Goal: Use online tool/utility

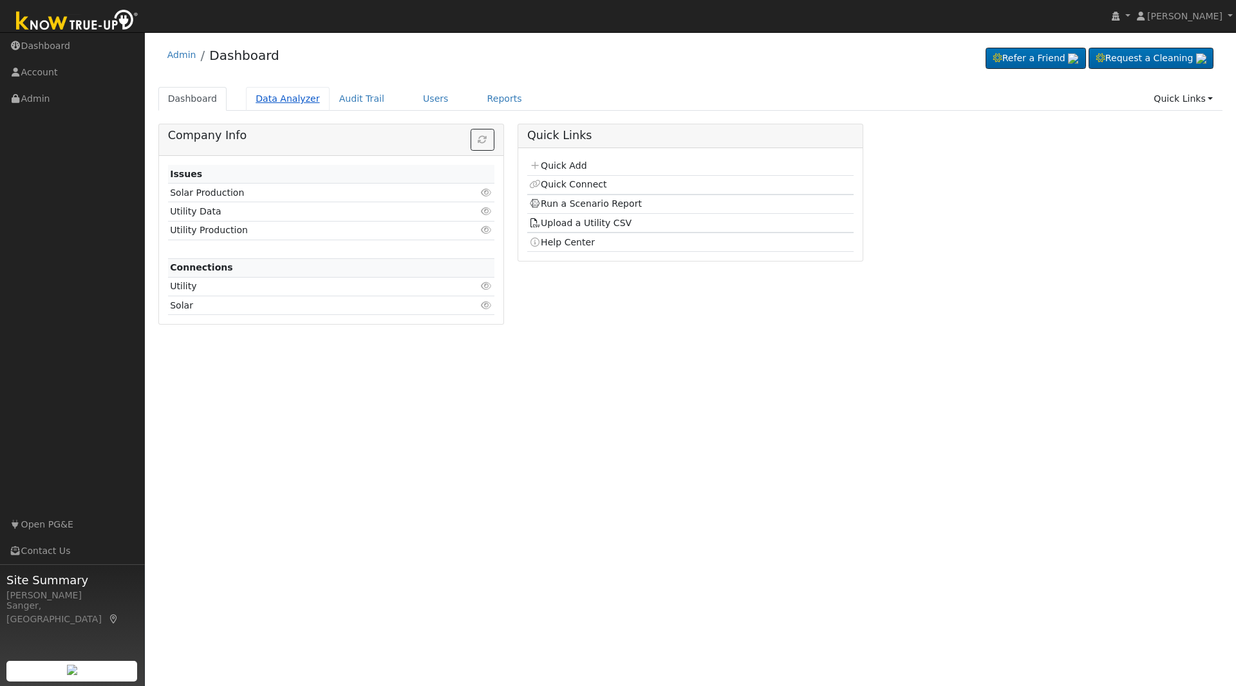
click at [285, 97] on link "Data Analyzer" at bounding box center [288, 99] width 84 height 24
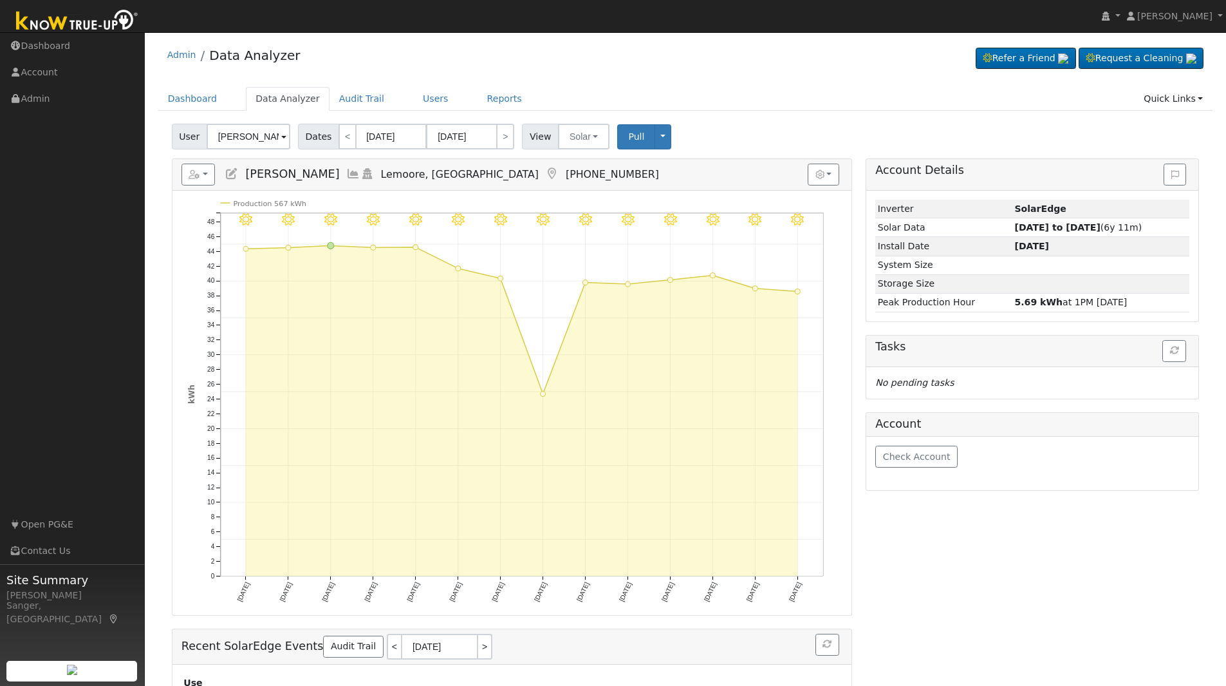
click at [238, 140] on input "[PERSON_NAME]" at bounding box center [249, 137] width 84 height 26
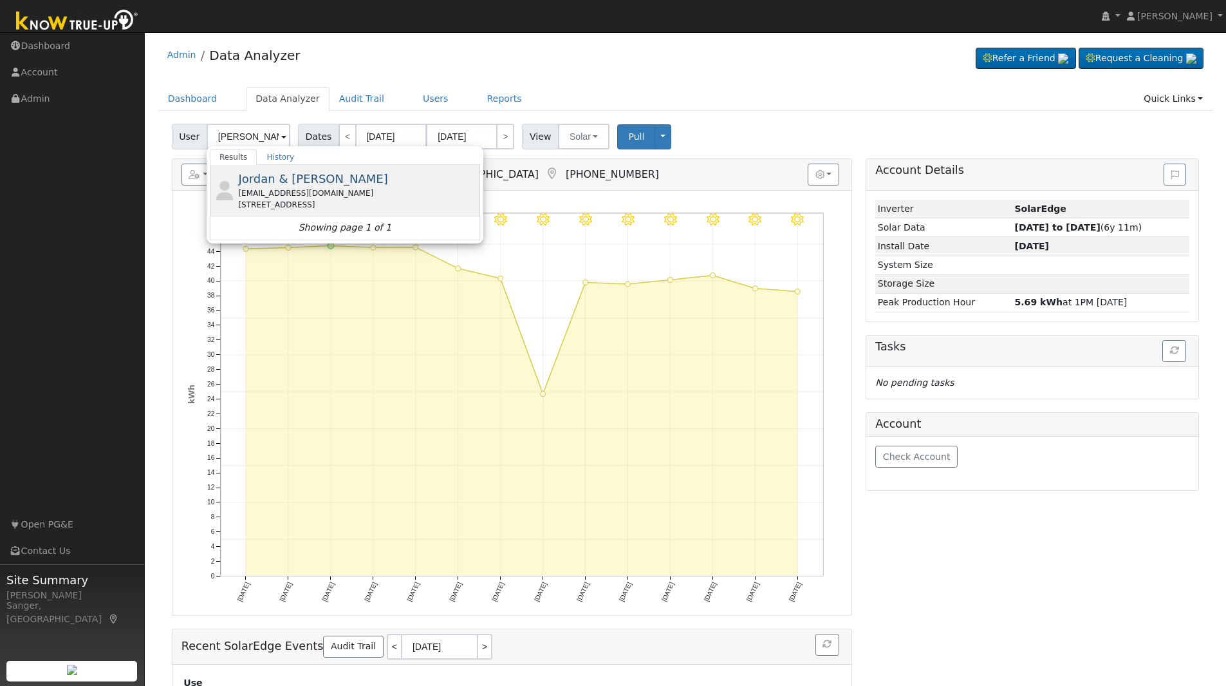
click at [261, 183] on span "Jordan & Emily Persiani" at bounding box center [312, 179] width 149 height 14
type input "Jordan & Emily Persiani"
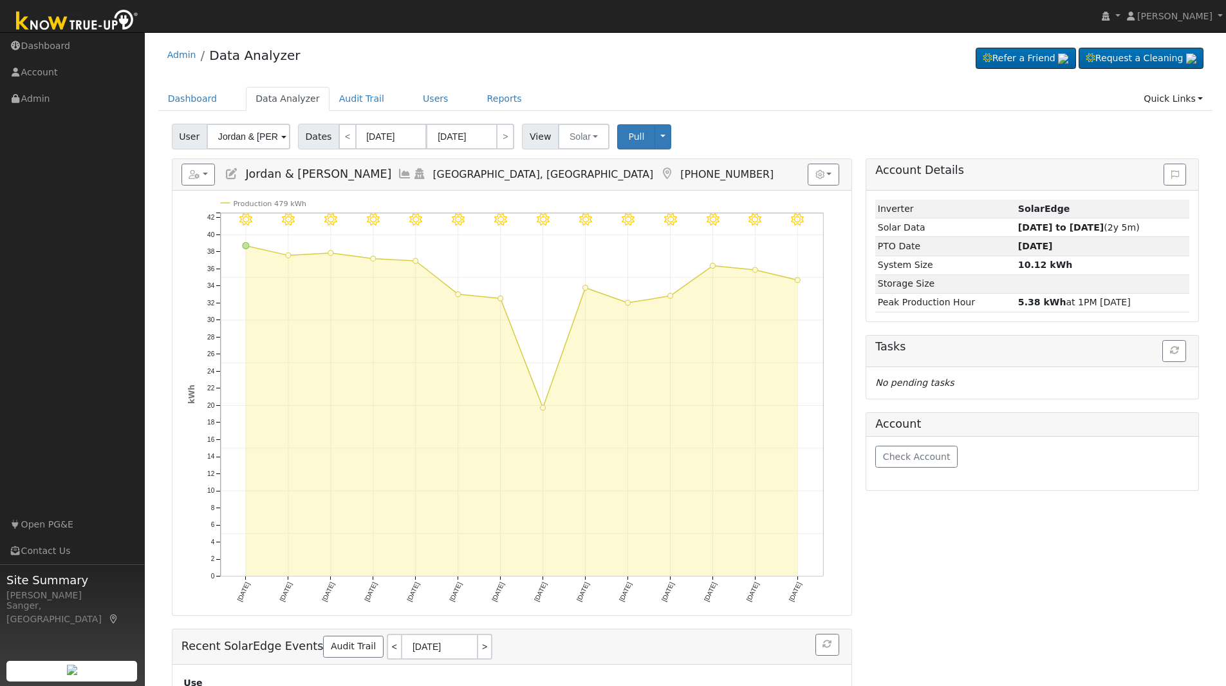
click at [398, 174] on icon at bounding box center [405, 174] width 14 height 12
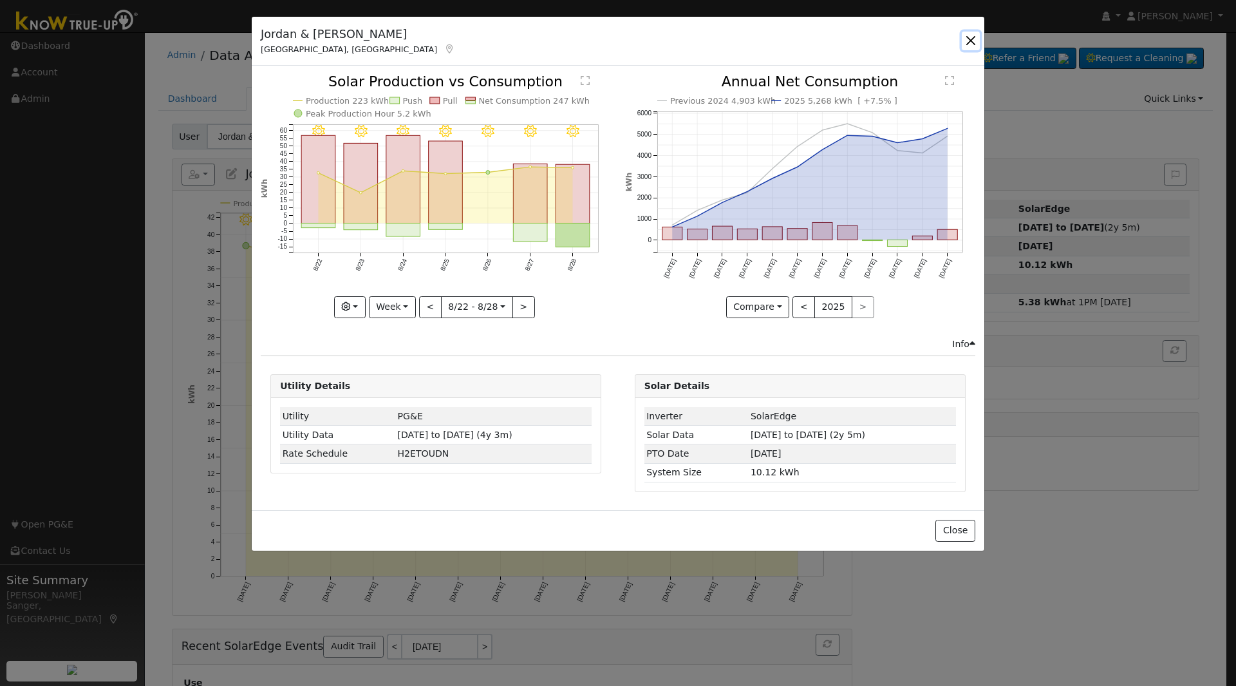
click at [973, 37] on button "button" at bounding box center [971, 41] width 18 height 18
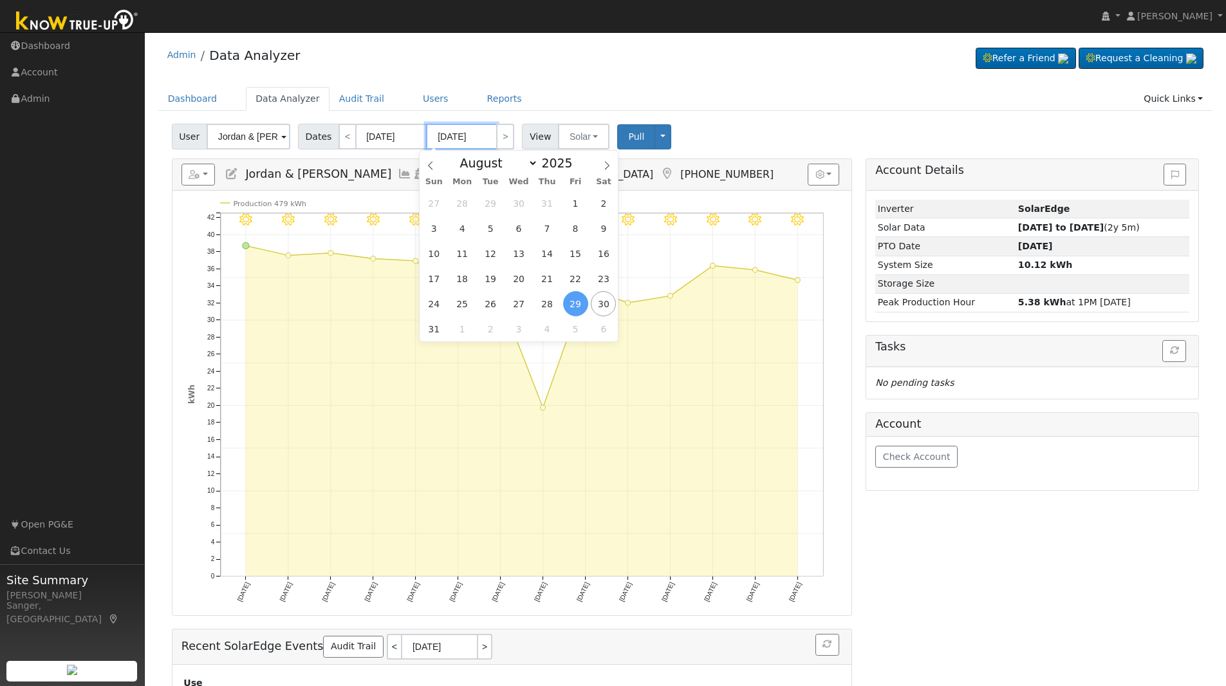
click at [449, 140] on input "08/29/2025" at bounding box center [461, 137] width 71 height 26
click at [492, 302] on span "26" at bounding box center [490, 303] width 25 height 25
type input "08/26/2025"
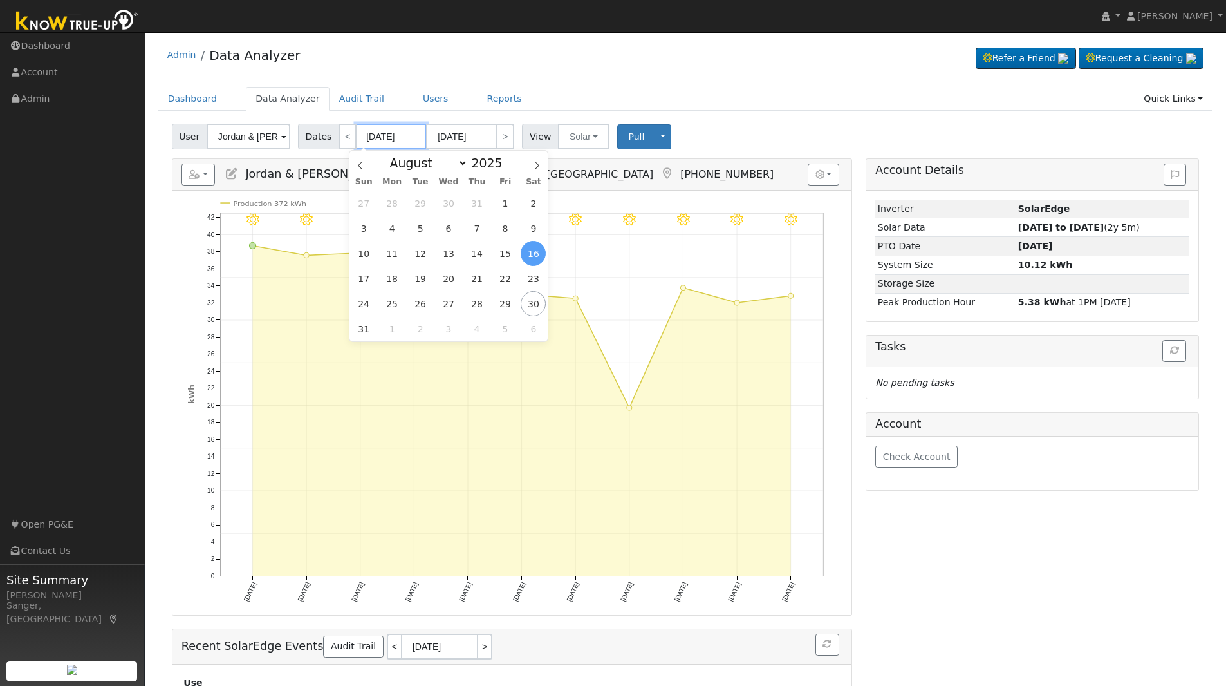
click at [382, 136] on input "08/16/2025" at bounding box center [391, 137] width 71 height 26
click at [422, 300] on span "26" at bounding box center [420, 303] width 25 height 25
type input "08/26/2025"
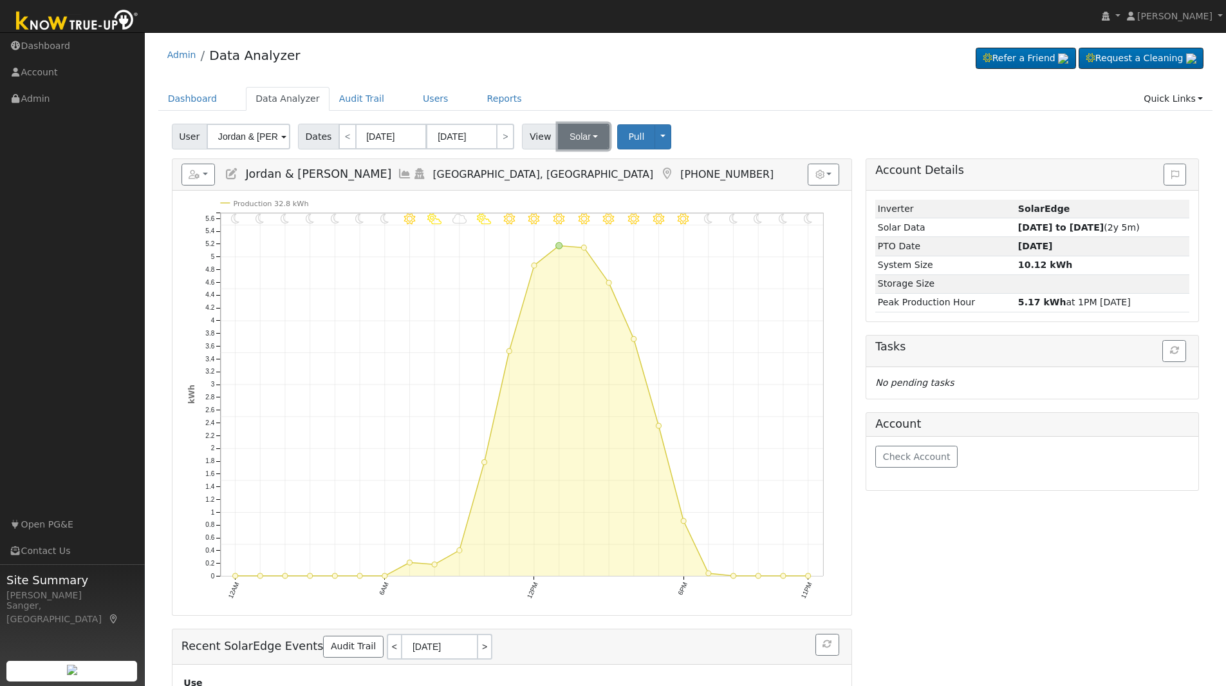
click at [567, 136] on button "Solar" at bounding box center [584, 137] width 52 height 26
click at [568, 164] on link "Utility" at bounding box center [600, 165] width 89 height 18
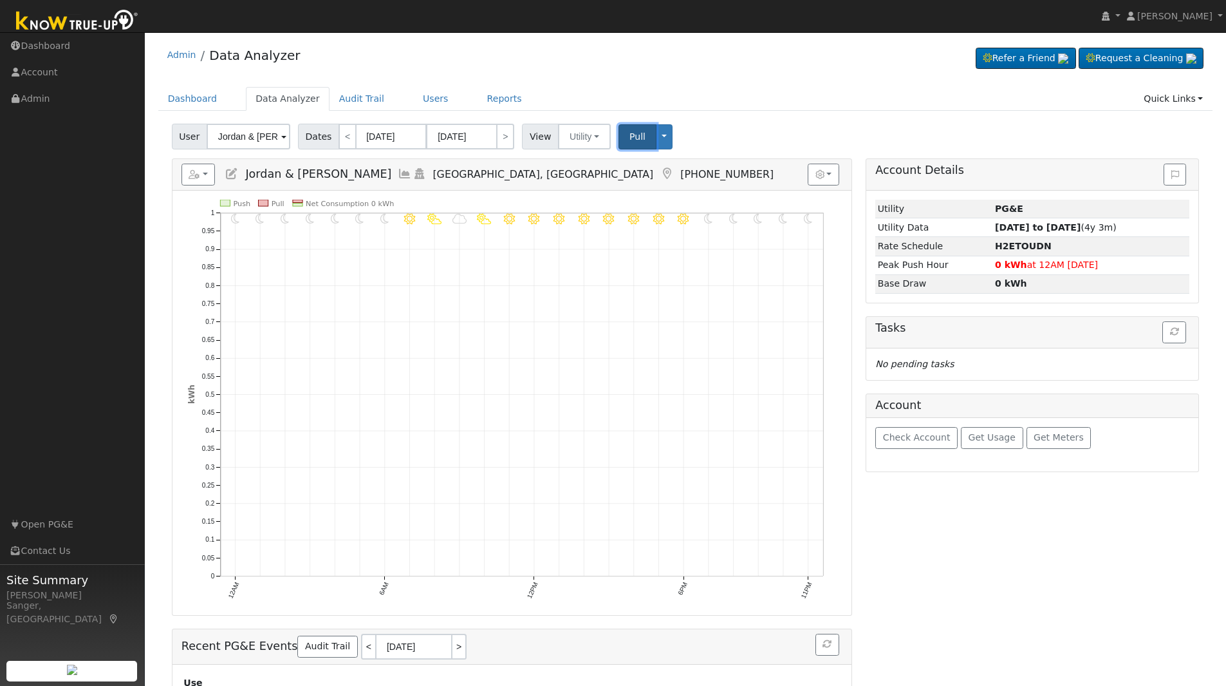
click at [631, 137] on span "Pull" at bounding box center [638, 136] width 16 height 10
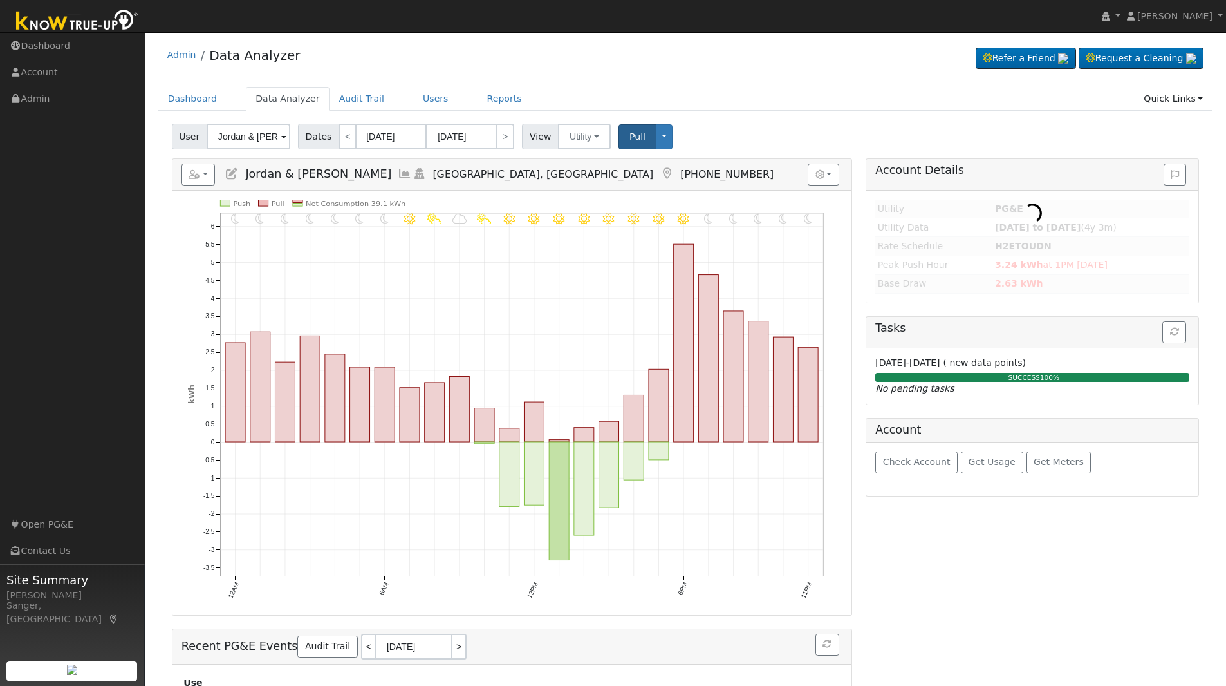
click at [398, 174] on icon at bounding box center [405, 174] width 14 height 12
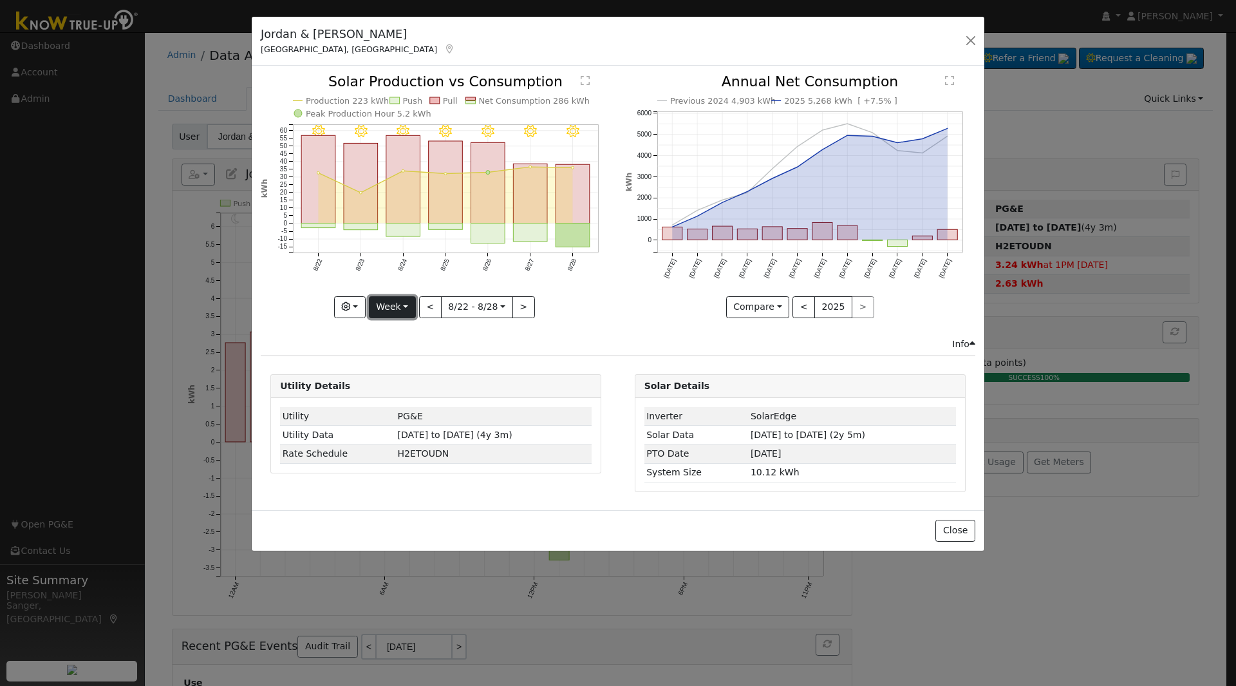
click at [394, 303] on button "Week" at bounding box center [392, 307] width 47 height 22
click at [418, 393] on link "Year" at bounding box center [414, 388] width 89 height 18
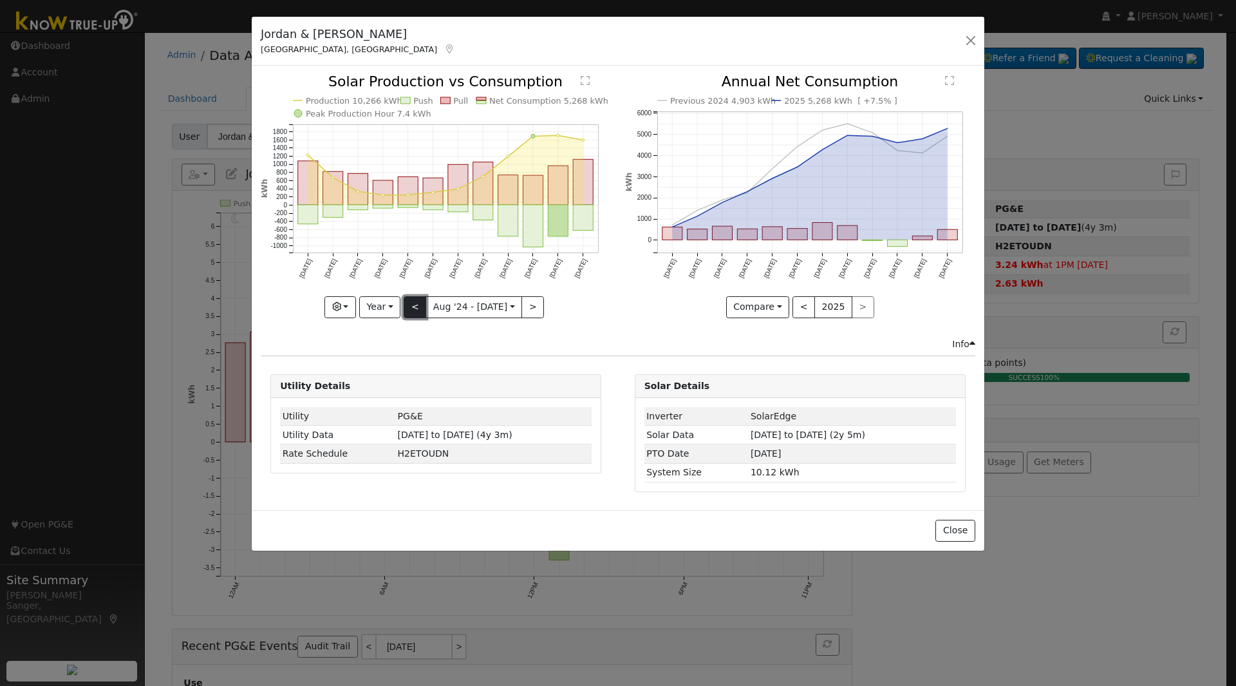
click at [417, 308] on button "<" at bounding box center [415, 307] width 23 height 22
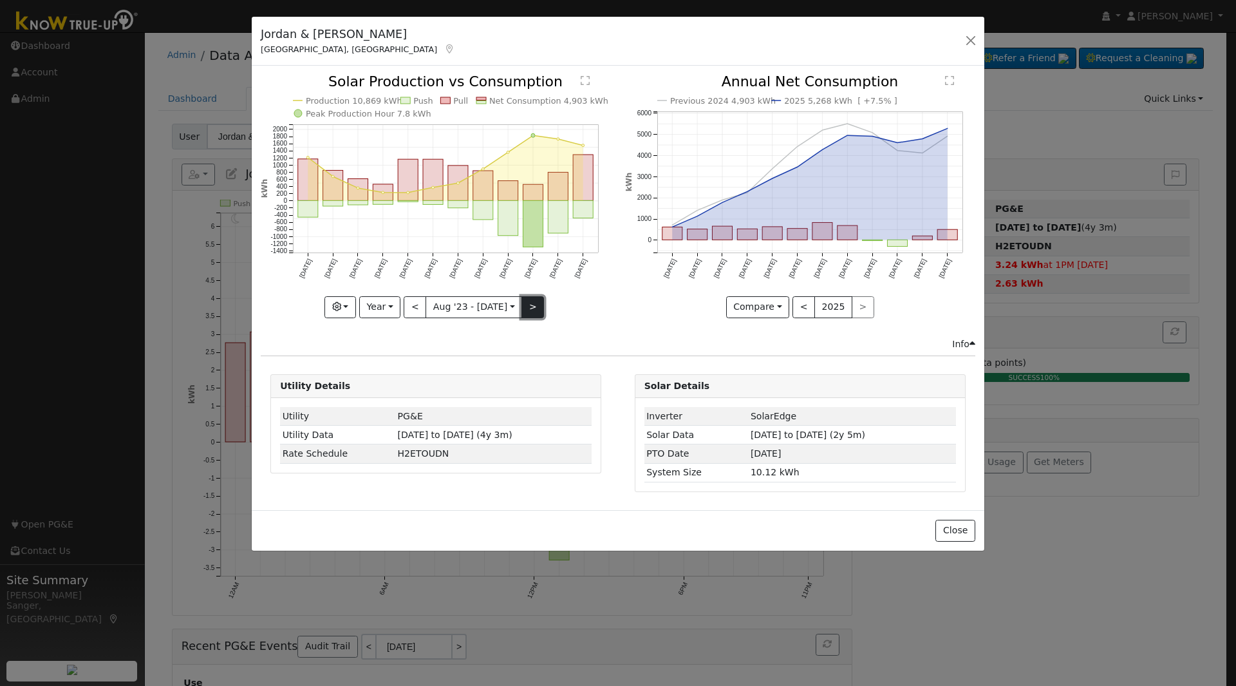
click at [532, 306] on button ">" at bounding box center [532, 307] width 23 height 22
type input "2024-08-01"
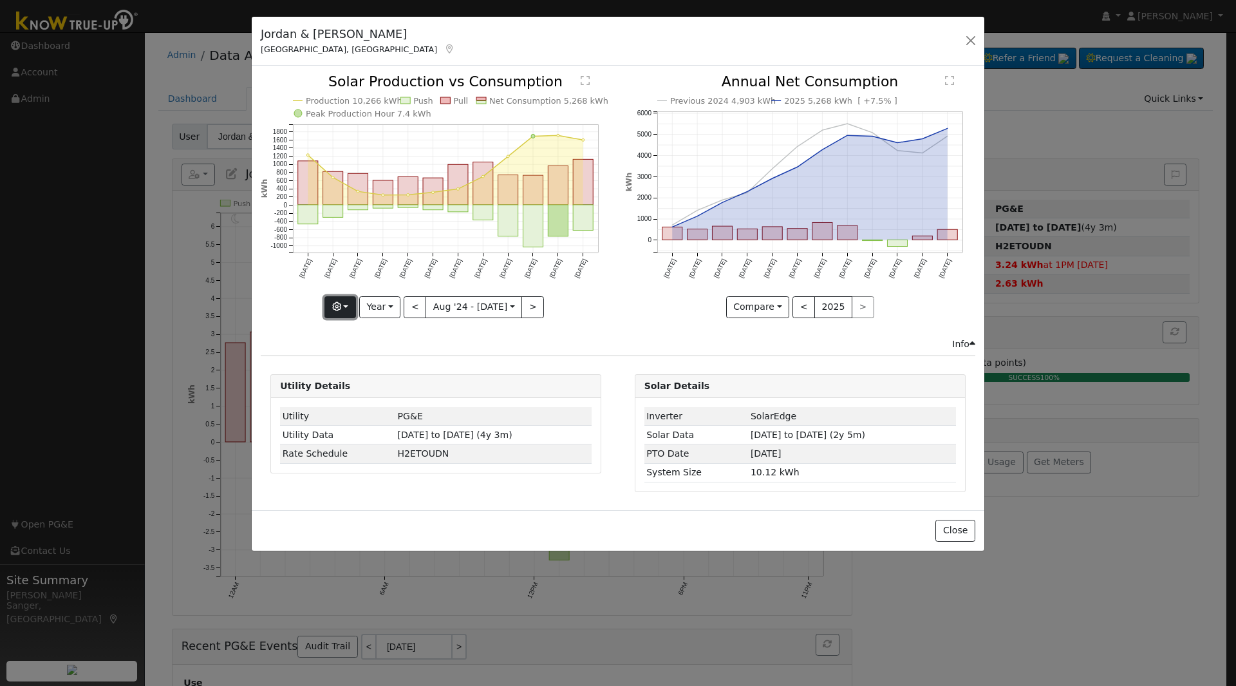
click at [340, 302] on icon "button" at bounding box center [336, 306] width 9 height 9
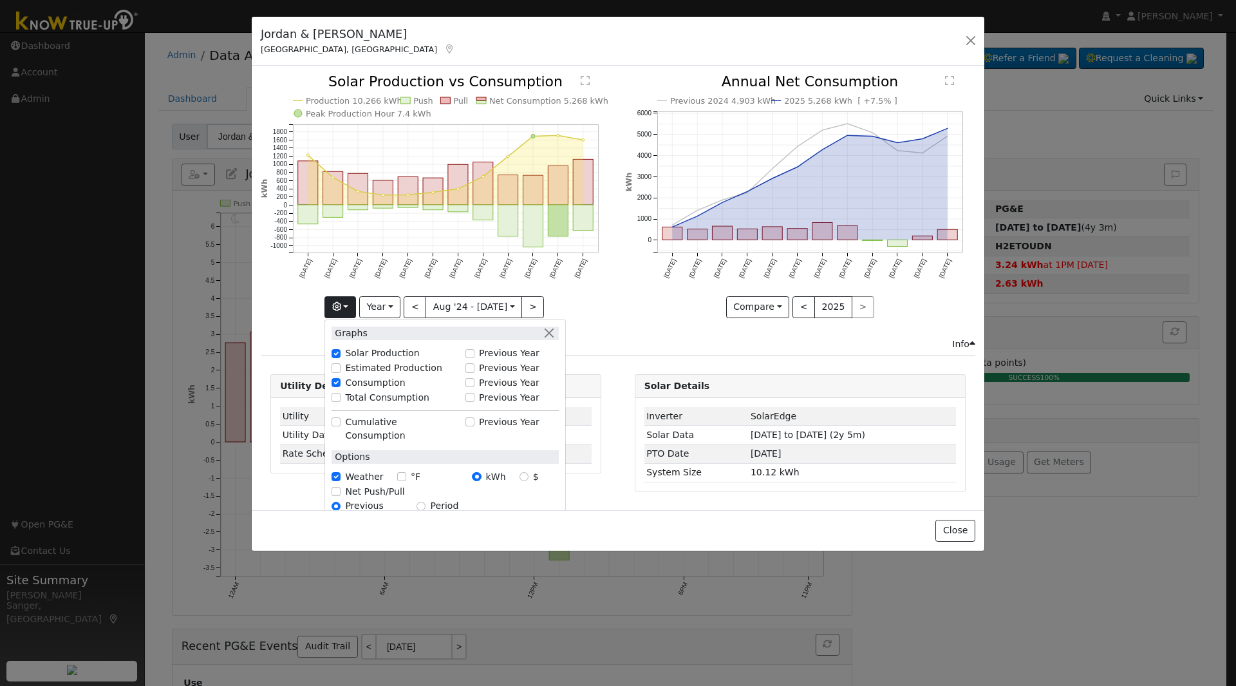
click at [348, 398] on div "Total Consumption" at bounding box center [395, 398] width 127 height 14
click at [341, 398] on input "Total Consumption" at bounding box center [336, 397] width 9 height 9
checkbox input "true"
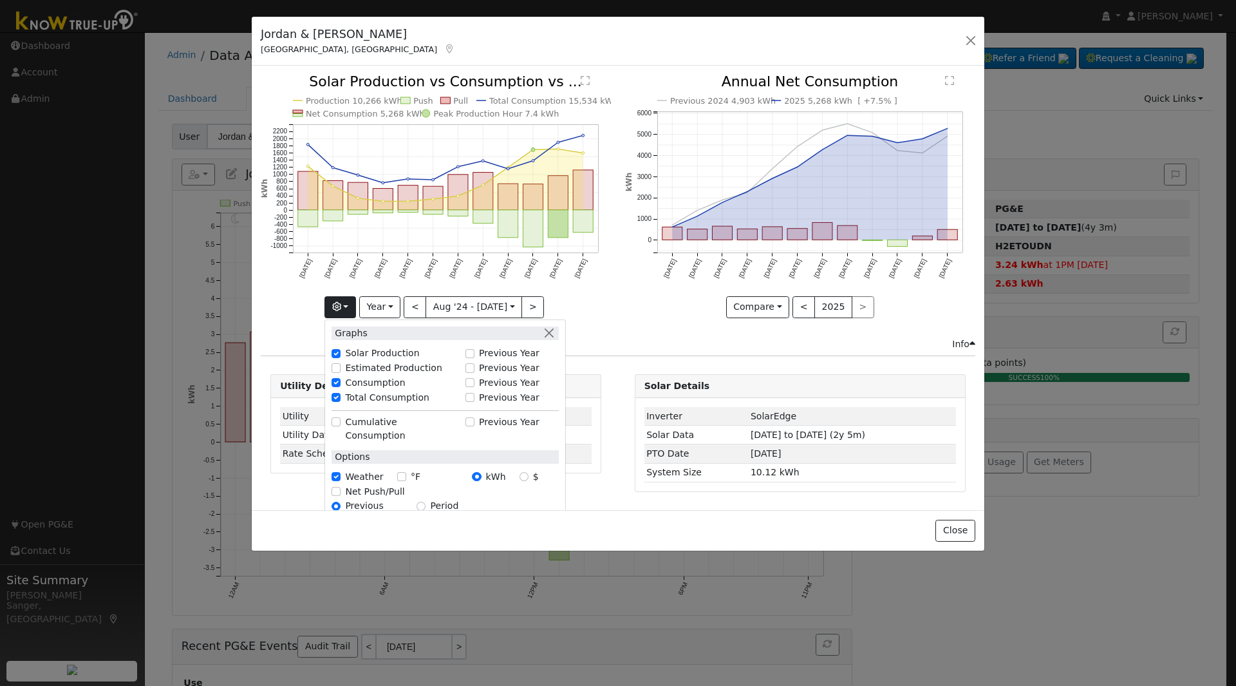
click at [648, 317] on div "Previous 2024 4,903 kWh 2025 5,268 kWh [ +7.5% ] Aug '24 Sep '24 Oct '24 Nov '2…" at bounding box center [800, 206] width 364 height 262
